Goal: Task Accomplishment & Management: Complete application form

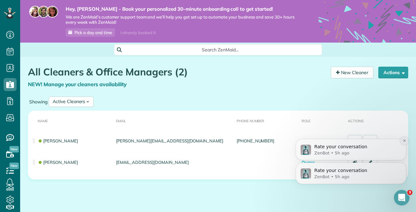
click at [405, 142] on icon "Dismiss notification" at bounding box center [405, 141] width 4 height 4
click at [404, 164] on icon "Dismiss notification" at bounding box center [404, 164] width 2 height 2
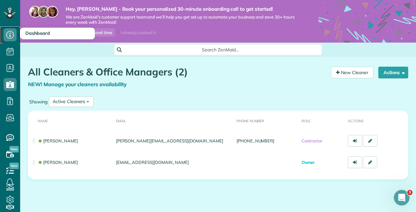
click at [11, 39] on icon at bounding box center [10, 34] width 13 height 13
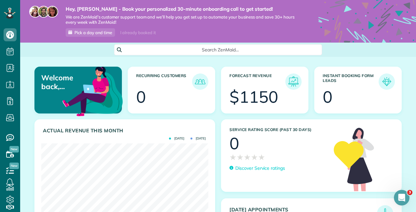
click at [217, 78] on div "Recurring Customers 0" at bounding box center [171, 93] width 93 height 53
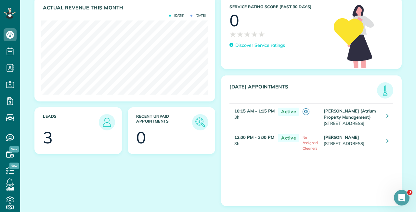
click at [217, 110] on div "Recent unpaid appointments 0" at bounding box center [171, 133] width 93 height 53
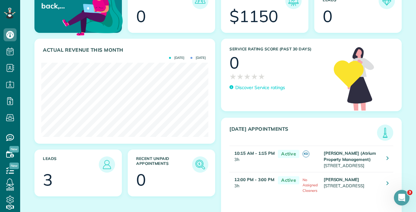
scroll to position [0, 0]
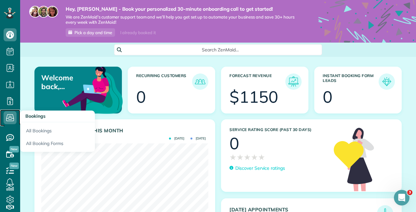
click at [8, 120] on icon at bounding box center [10, 117] width 13 height 13
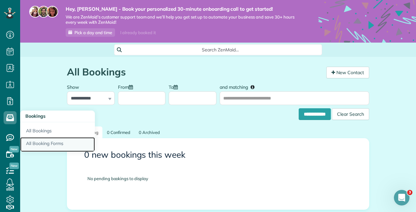
click at [32, 143] on link "All Booking Forms" at bounding box center [57, 144] width 75 height 15
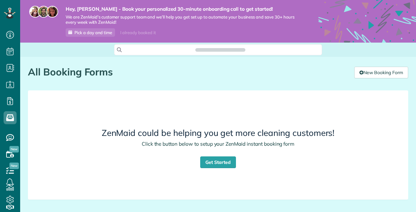
scroll to position [3, 3]
click at [223, 163] on link "Get Started" at bounding box center [218, 162] width 36 height 12
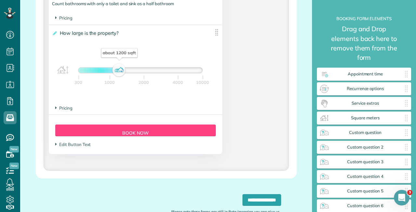
scroll to position [648, 0]
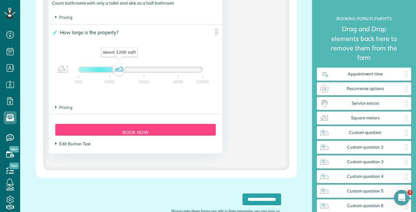
click at [74, 146] on span "Edit Button Text" at bounding box center [72, 143] width 35 height 5
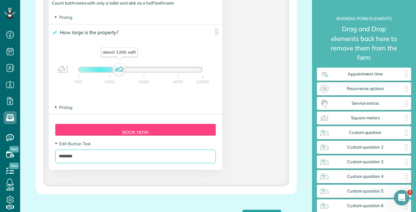
click at [74, 154] on input "********" at bounding box center [135, 157] width 161 height 14
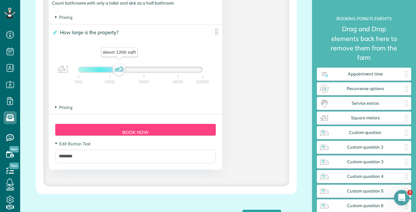
click at [94, 129] on div "Form Button Preview Book Now" at bounding box center [135, 130] width 161 height 12
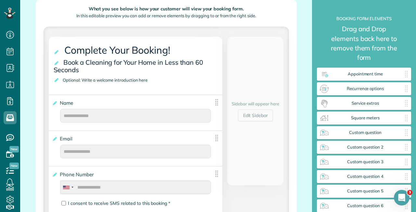
scroll to position [0, 0]
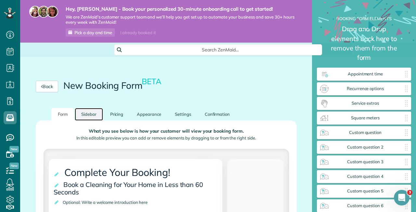
click at [87, 113] on link "Sidebar" at bounding box center [89, 114] width 28 height 13
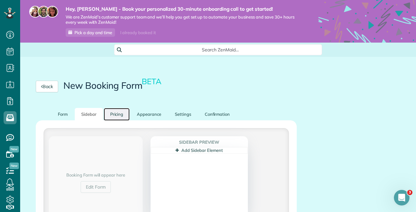
click at [124, 115] on link "Pricing" at bounding box center [117, 114] width 26 height 13
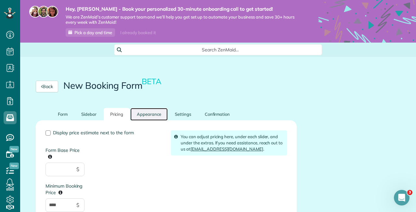
click at [143, 114] on link "Appearance" at bounding box center [148, 114] width 37 height 13
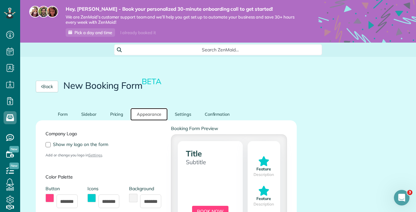
click at [165, 113] on link "Appearance" at bounding box center [148, 114] width 37 height 13
click at [177, 115] on link "Settings" at bounding box center [182, 114] width 29 height 13
